Goal: Ask a question

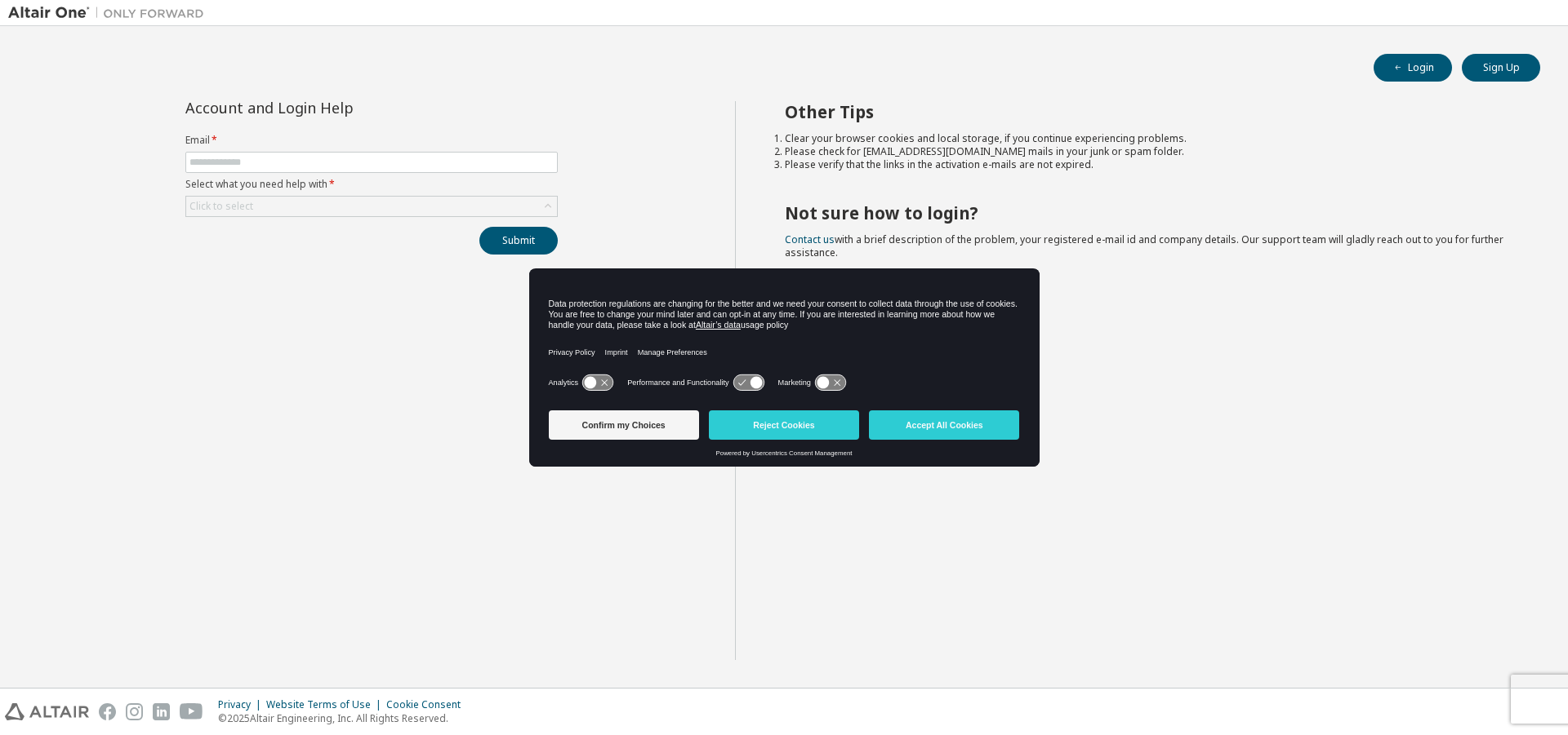
click at [250, 217] on div "Account and Login Help Email * Select what you need help with * Click to select…" at bounding box center [371, 178] width 392 height 153
click at [256, 213] on div "Click to select" at bounding box center [372, 207] width 371 height 19
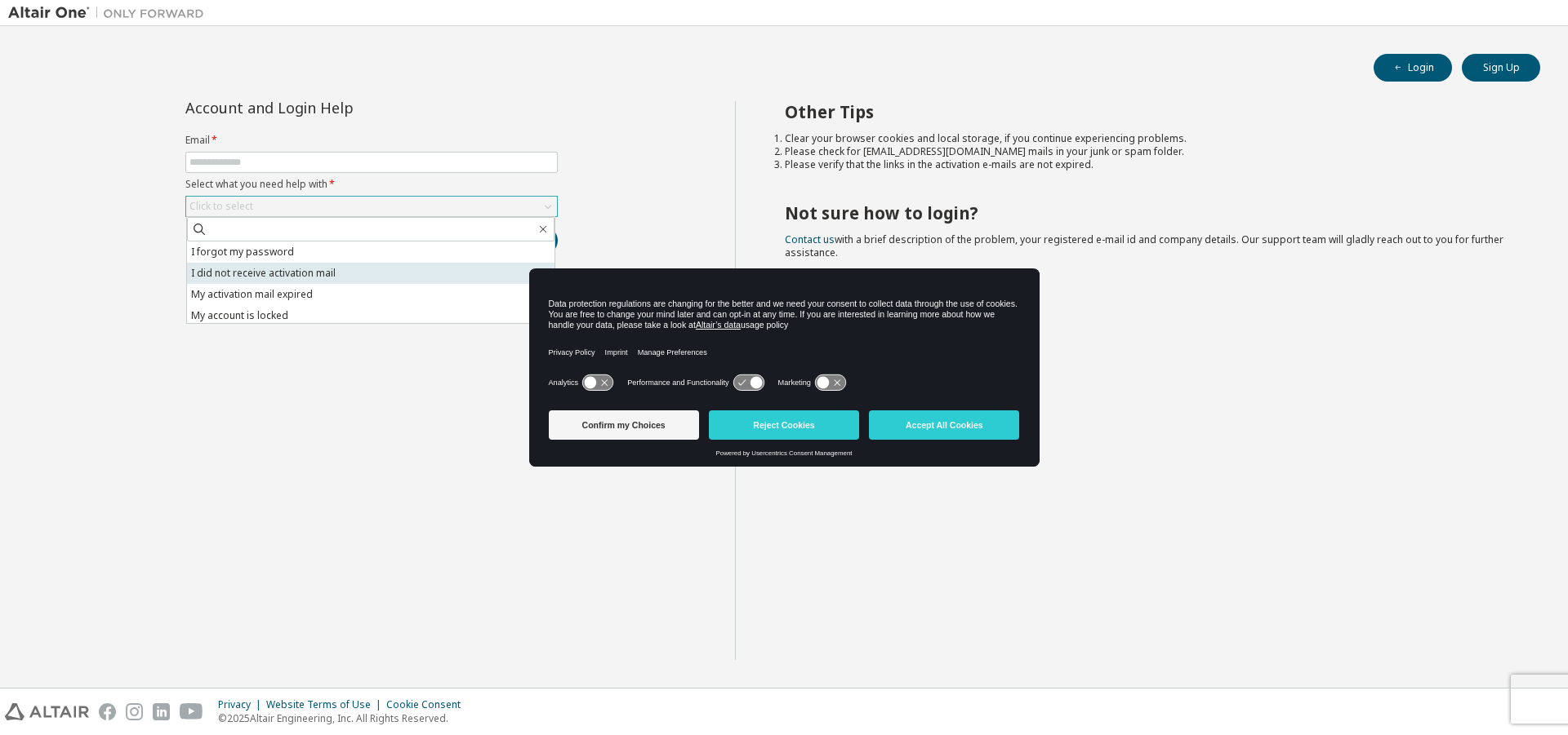
scroll to position [46, 0]
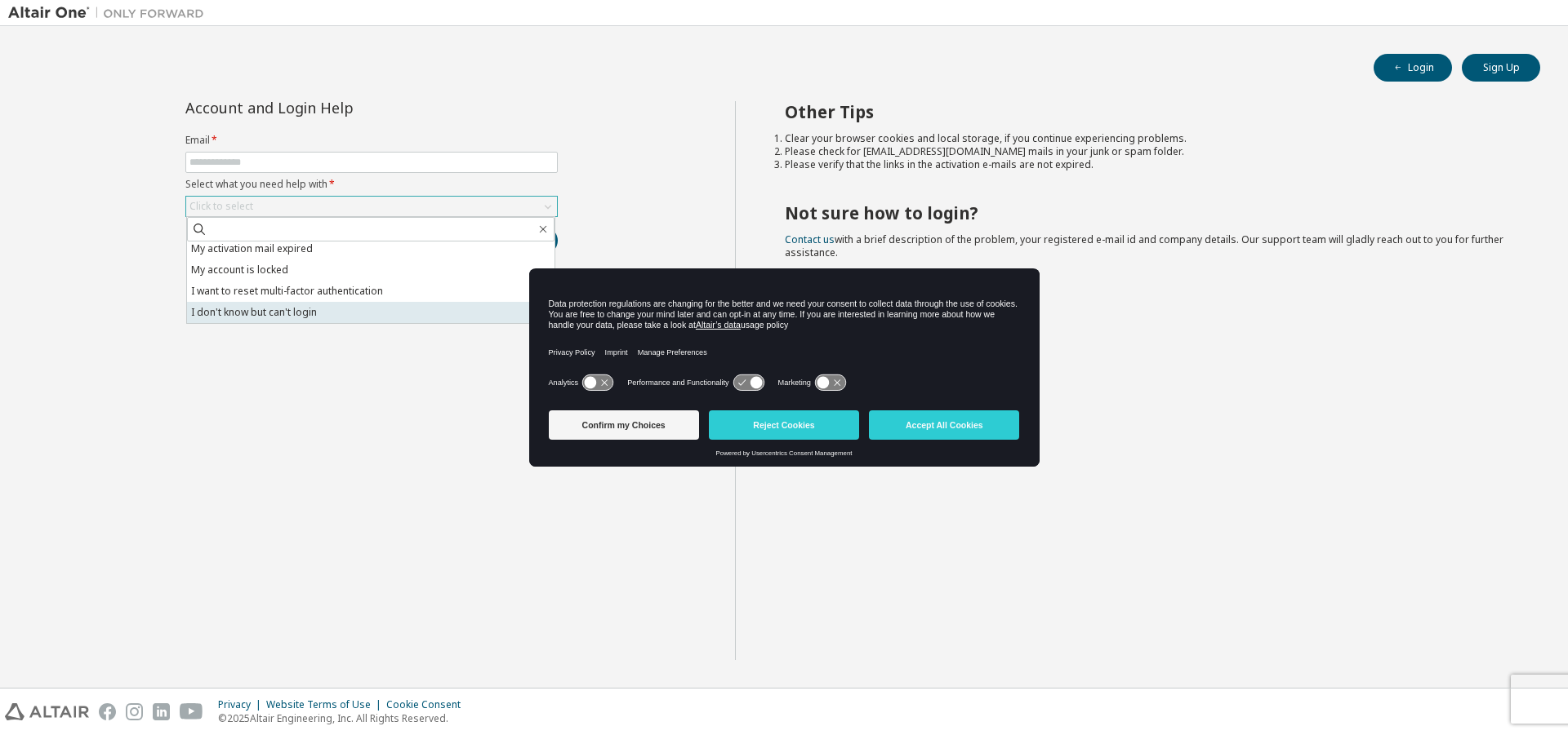
click at [330, 306] on li "I don't know but can't login" at bounding box center [370, 313] width 367 height 21
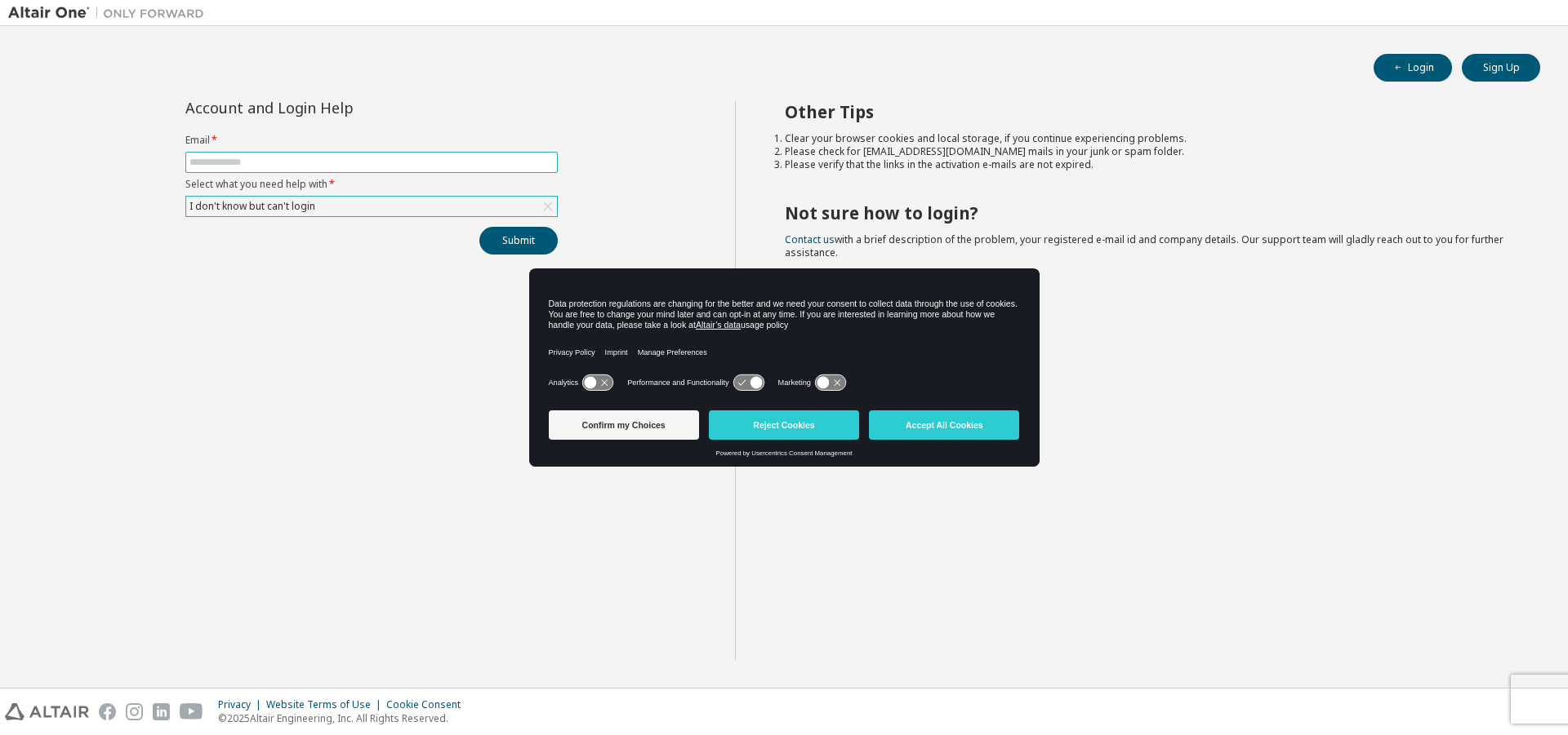
click at [330, 161] on input "text" at bounding box center [371, 162] width 364 height 13
type input "**********"
click at [910, 429] on button "Accept All Cookies" at bounding box center [943, 425] width 151 height 29
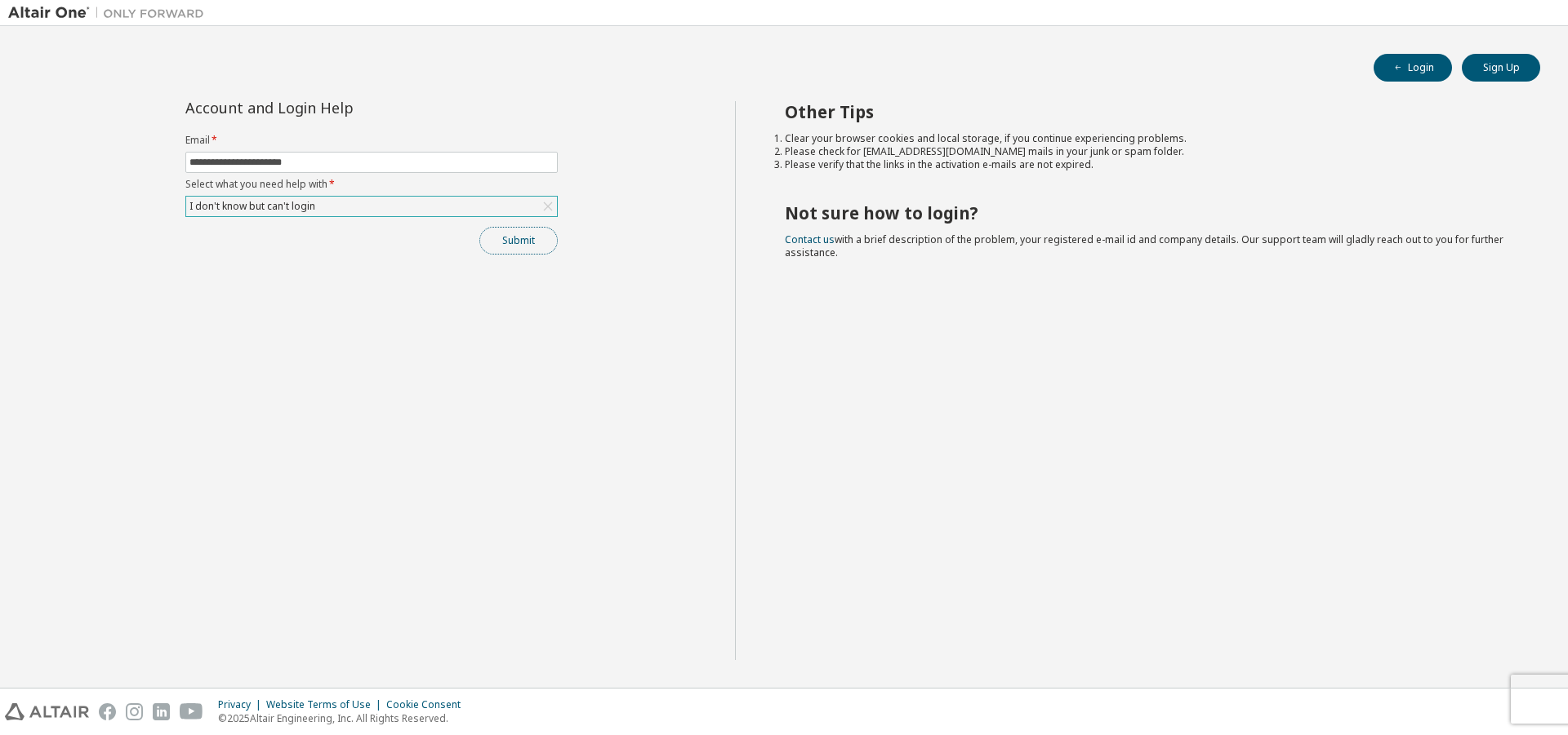
click at [533, 230] on button "Submit" at bounding box center [518, 241] width 79 height 28
click at [509, 243] on button "Submit" at bounding box center [518, 241] width 79 height 28
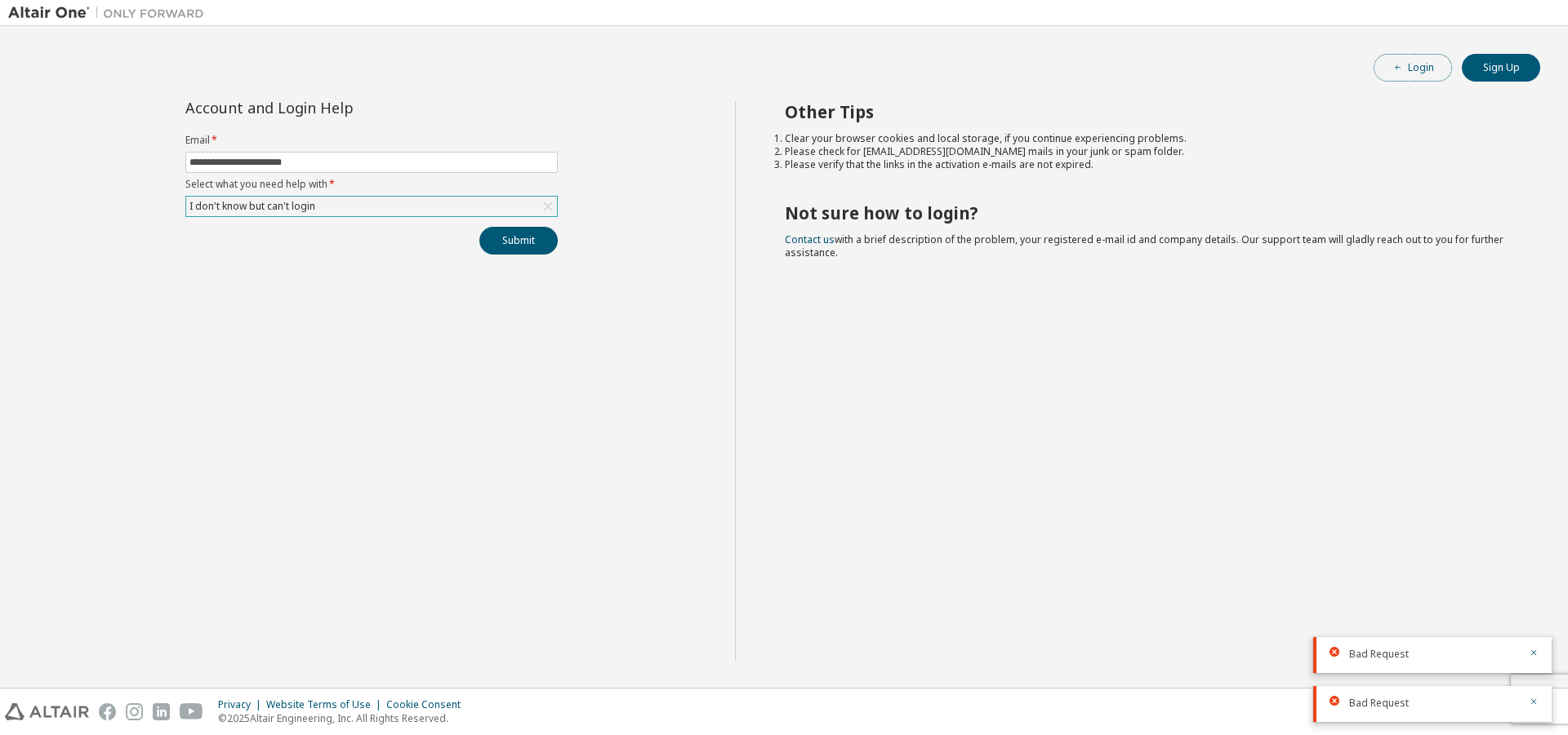
click at [1413, 59] on button "Login" at bounding box center [1413, 67] width 79 height 28
